Goal: Find specific page/section: Find specific page/section

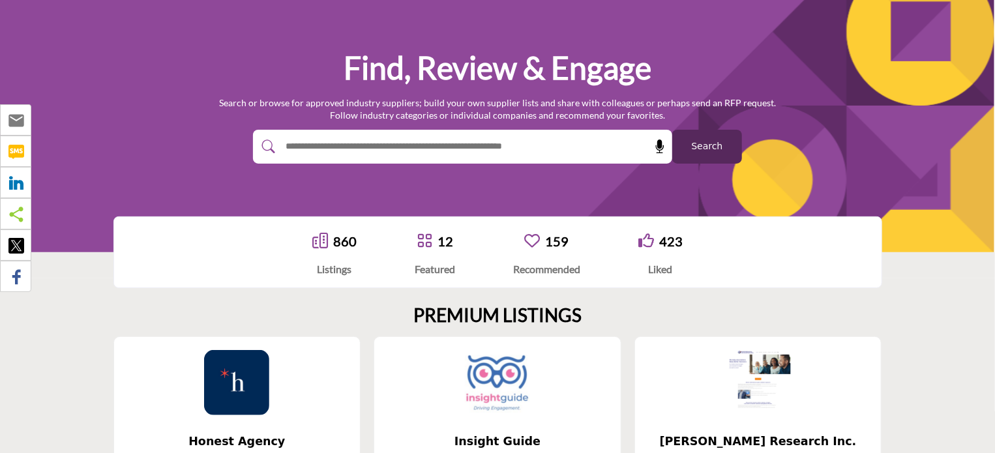
scroll to position [196, 0]
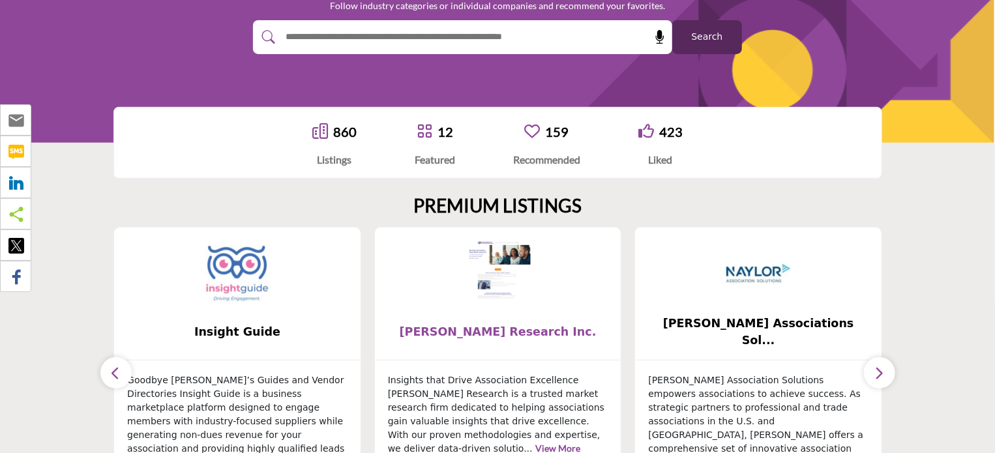
click at [477, 325] on span "[PERSON_NAME] Research Inc." at bounding box center [497, 331] width 207 height 17
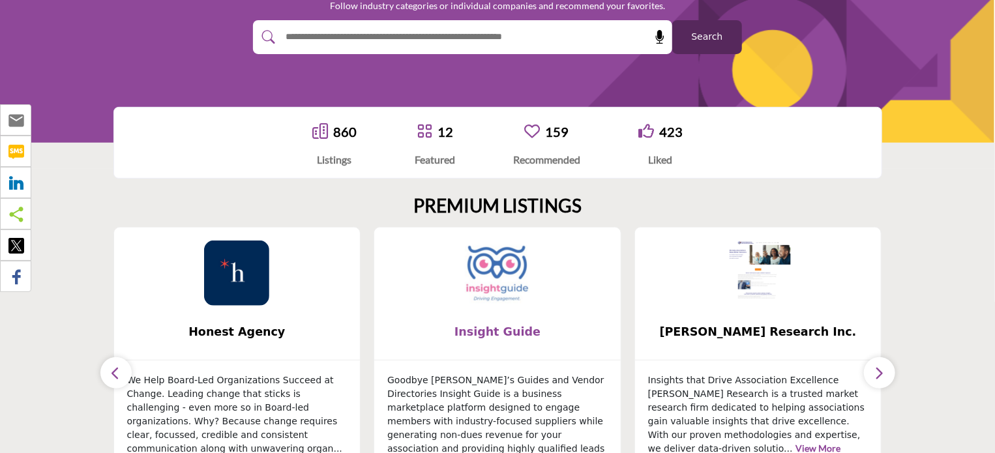
click at [477, 325] on span "Insight Guide" at bounding box center [497, 331] width 207 height 17
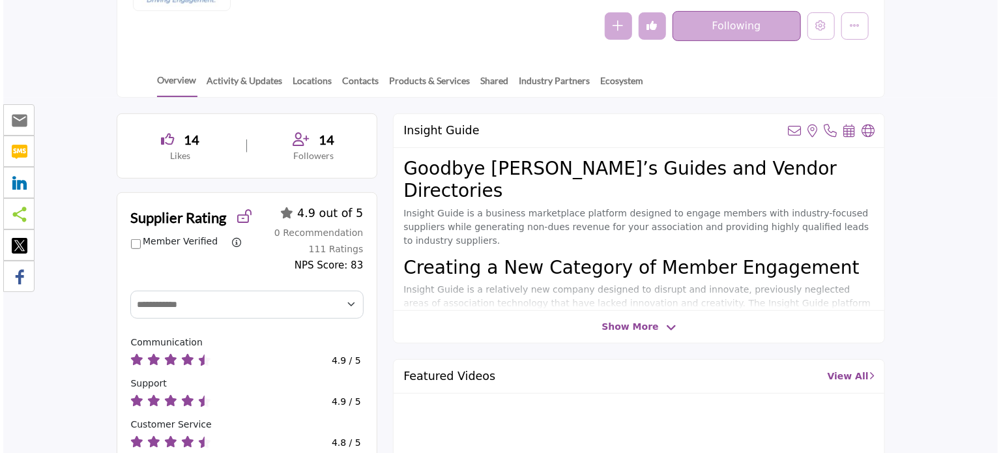
scroll to position [196, 0]
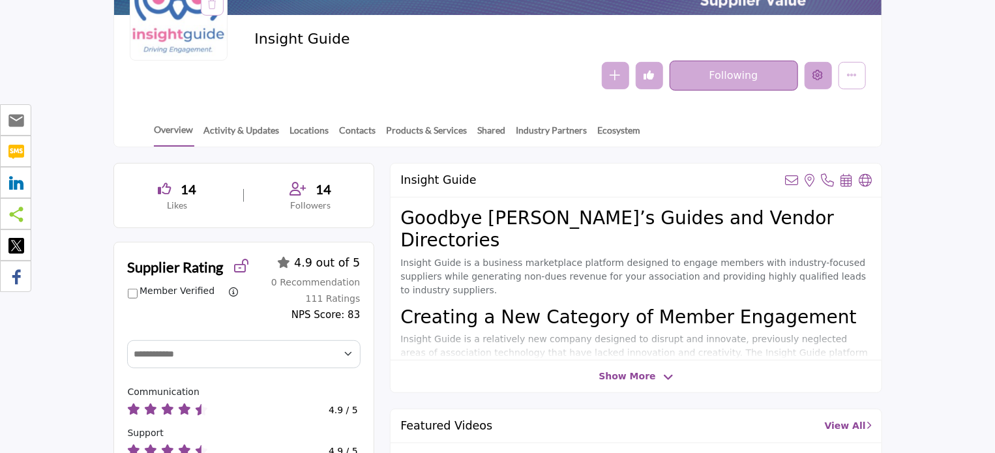
click at [816, 80] on icon "Edit company" at bounding box center [818, 75] width 10 height 10
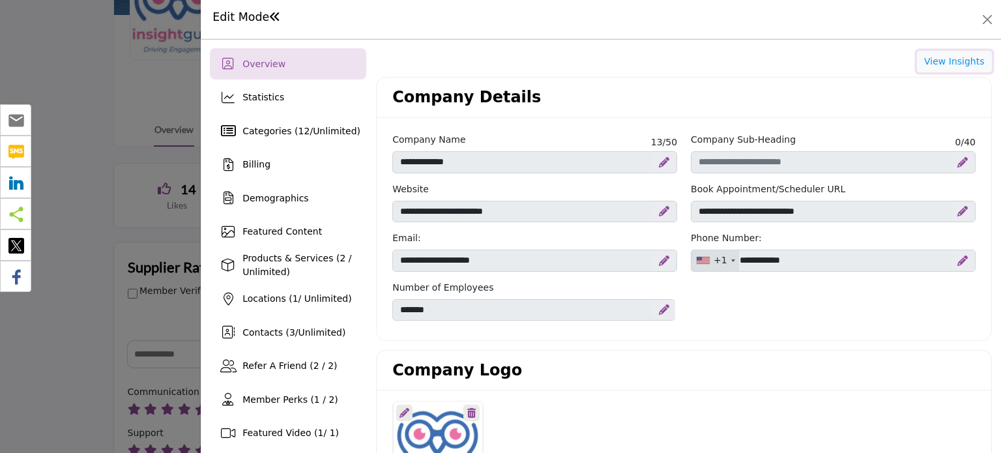
click at [934, 69] on button "View Insights" at bounding box center [954, 62] width 75 height 22
